Goal: Transaction & Acquisition: Purchase product/service

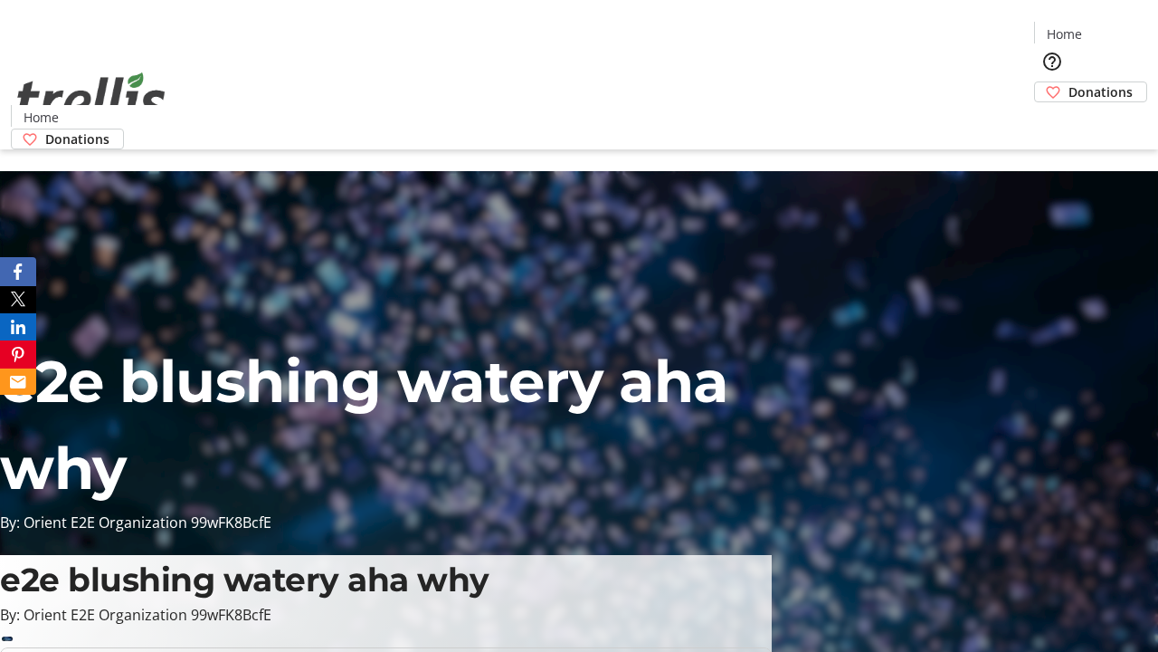
click at [1069, 82] on span "Donations" at bounding box center [1101, 91] width 64 height 19
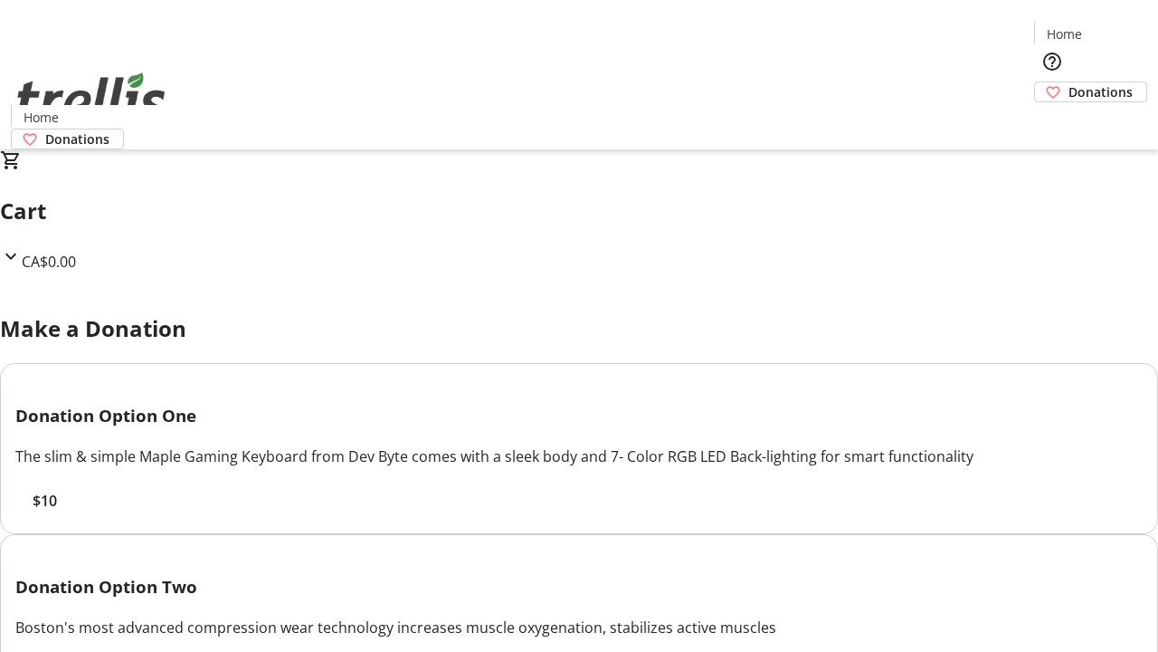
select select "CA"
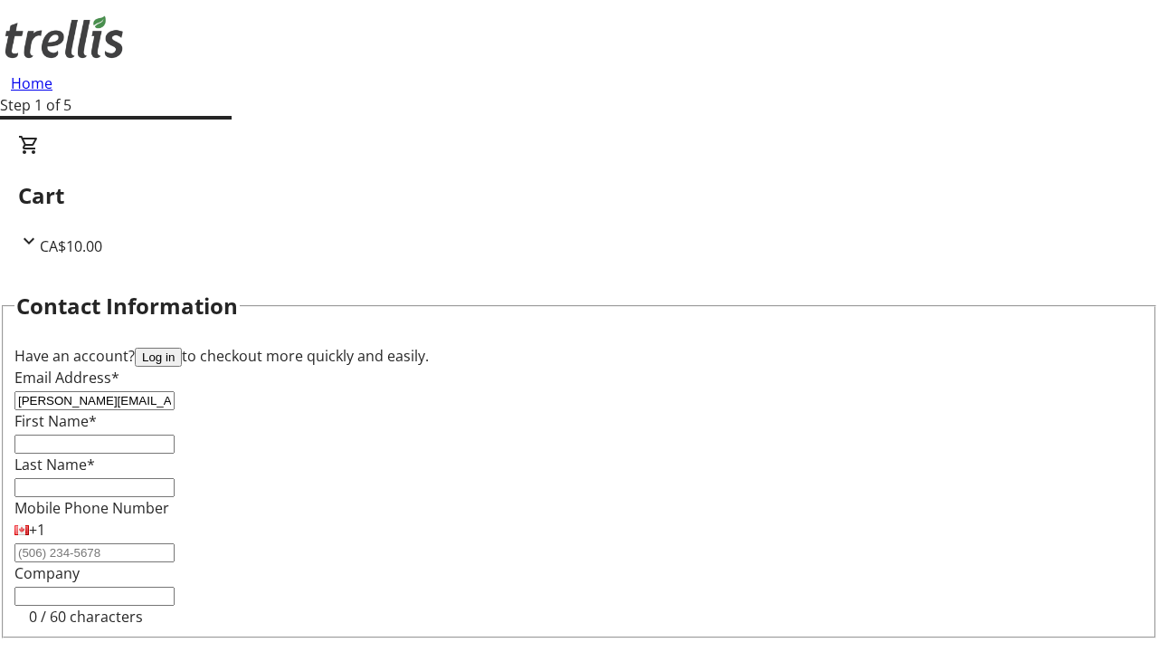
type input "[PERSON_NAME][EMAIL_ADDRESS][PERSON_NAME][DOMAIN_NAME]"
type input "[PERSON_NAME]"
type input "[STREET_ADDRESS][PERSON_NAME]"
type input "Kelowna"
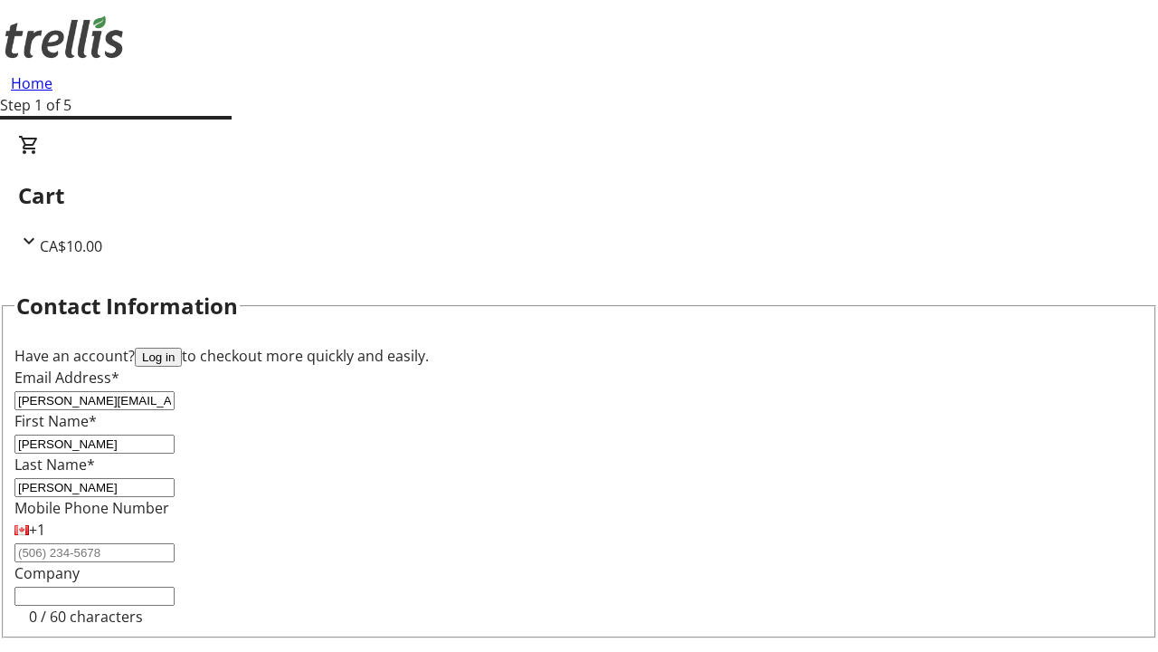
select select "BC"
type input "Kelowna"
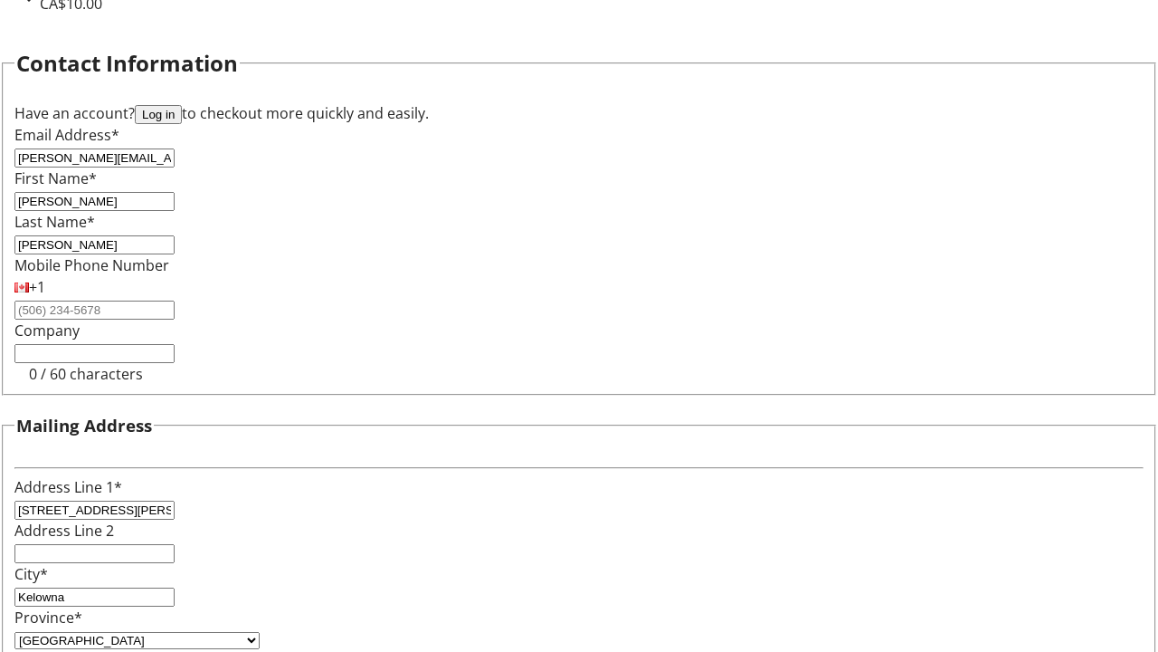
type input "V1Y 0C2"
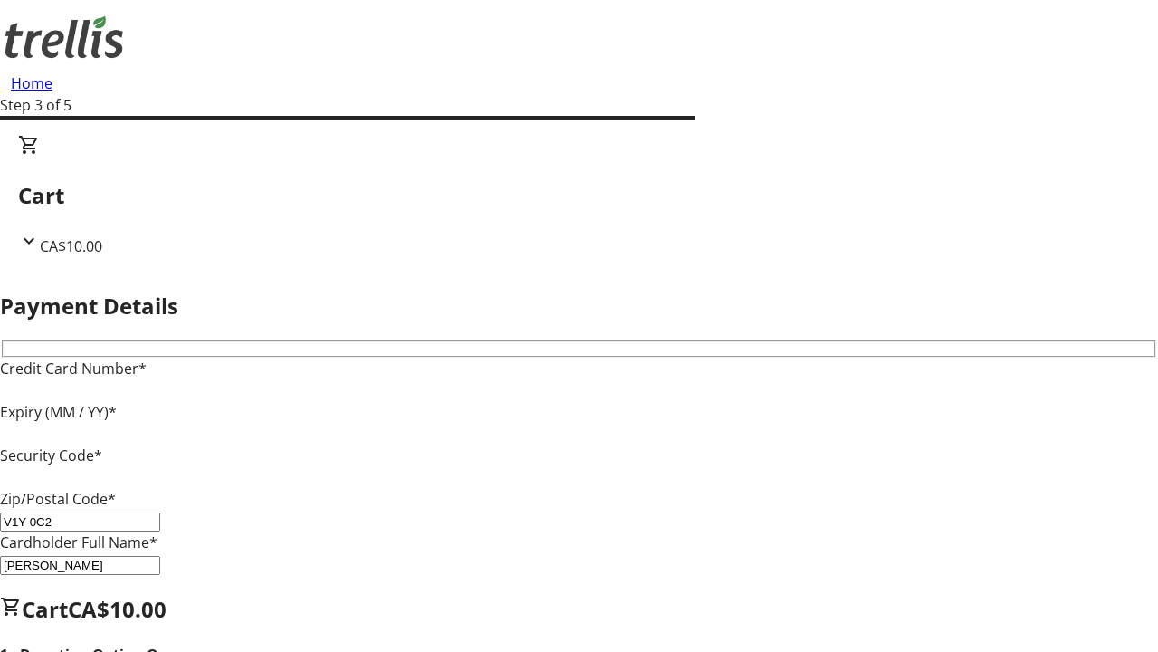
type input "V1Y 0C2"
